Goal: Information Seeking & Learning: Learn about a topic

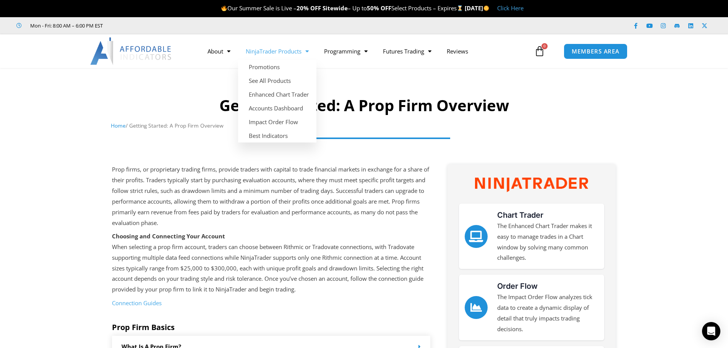
click at [305, 51] on span "Menu" at bounding box center [305, 51] width 7 height 13
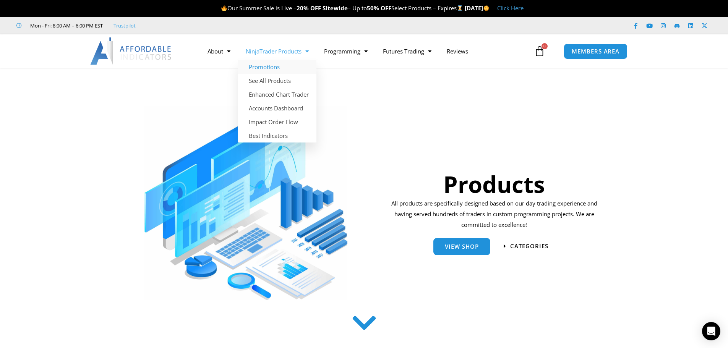
click at [283, 67] on link "Promotions" at bounding box center [277, 67] width 78 height 14
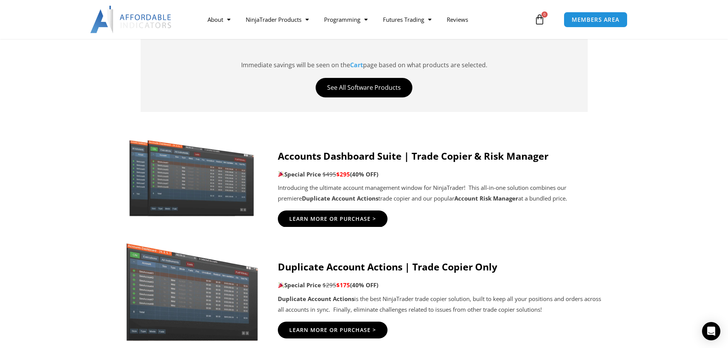
scroll to position [420, 0]
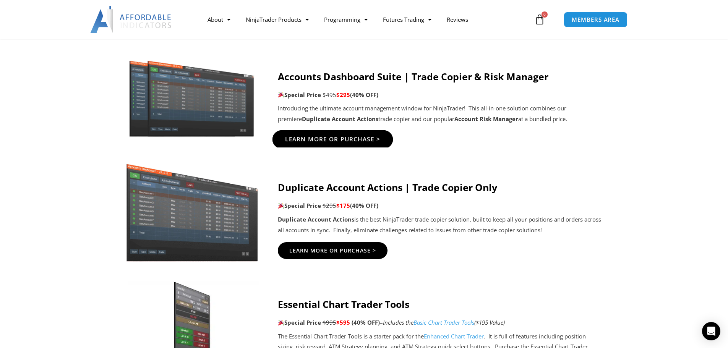
click at [357, 137] on span "Learn More Or Purchase >" at bounding box center [333, 140] width 96 height 6
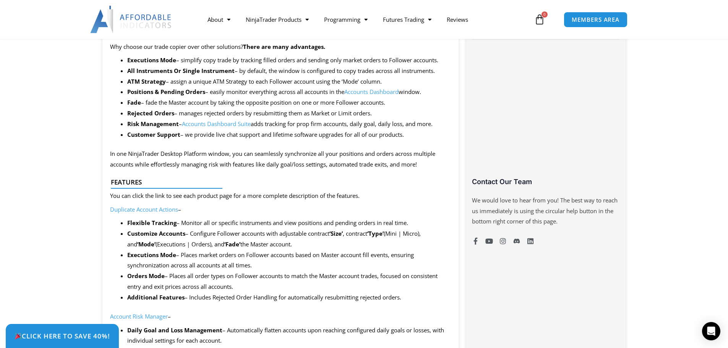
scroll to position [420, 0]
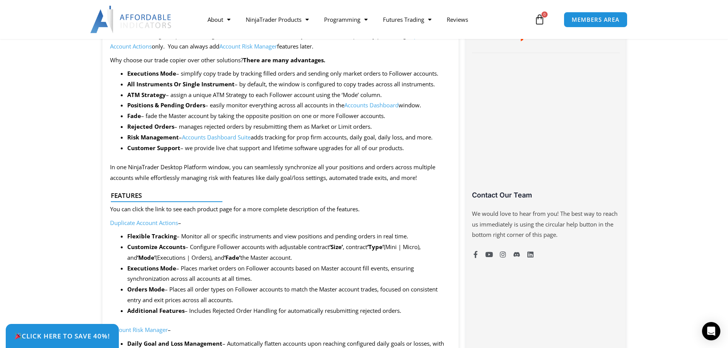
click at [231, 139] on link "Accounts Dashboard Suite" at bounding box center [216, 137] width 69 height 8
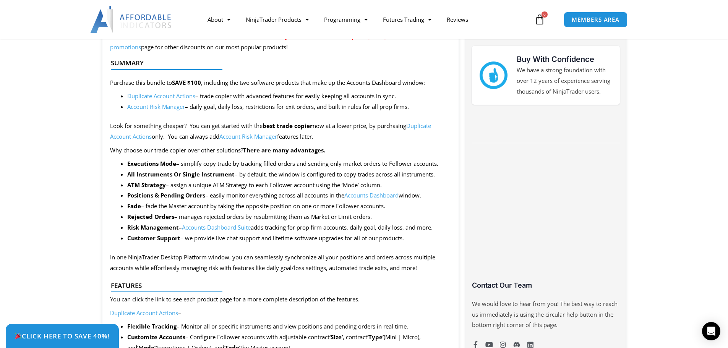
scroll to position [344, 0]
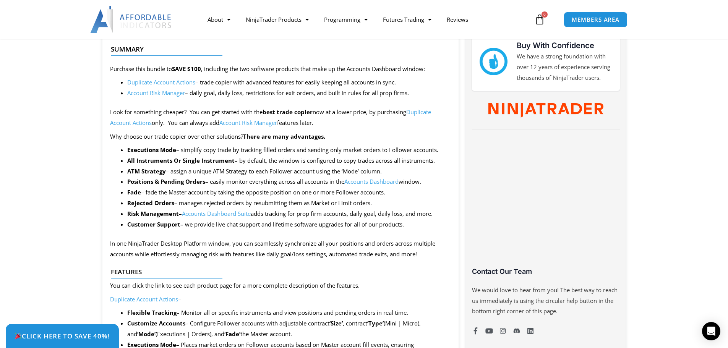
click at [175, 93] on link "Account Risk Manager" at bounding box center [156, 93] width 58 height 8
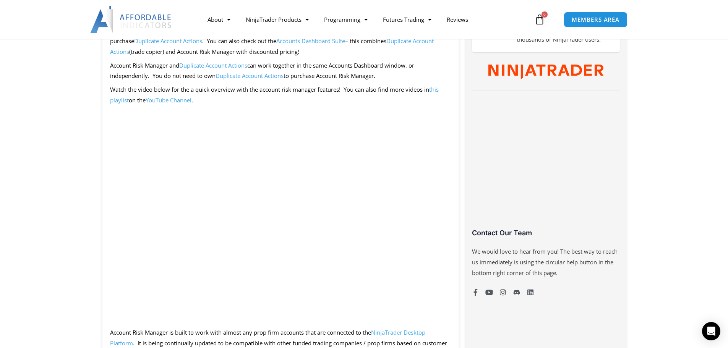
scroll to position [382, 0]
